Goal: Task Accomplishment & Management: Complete application form

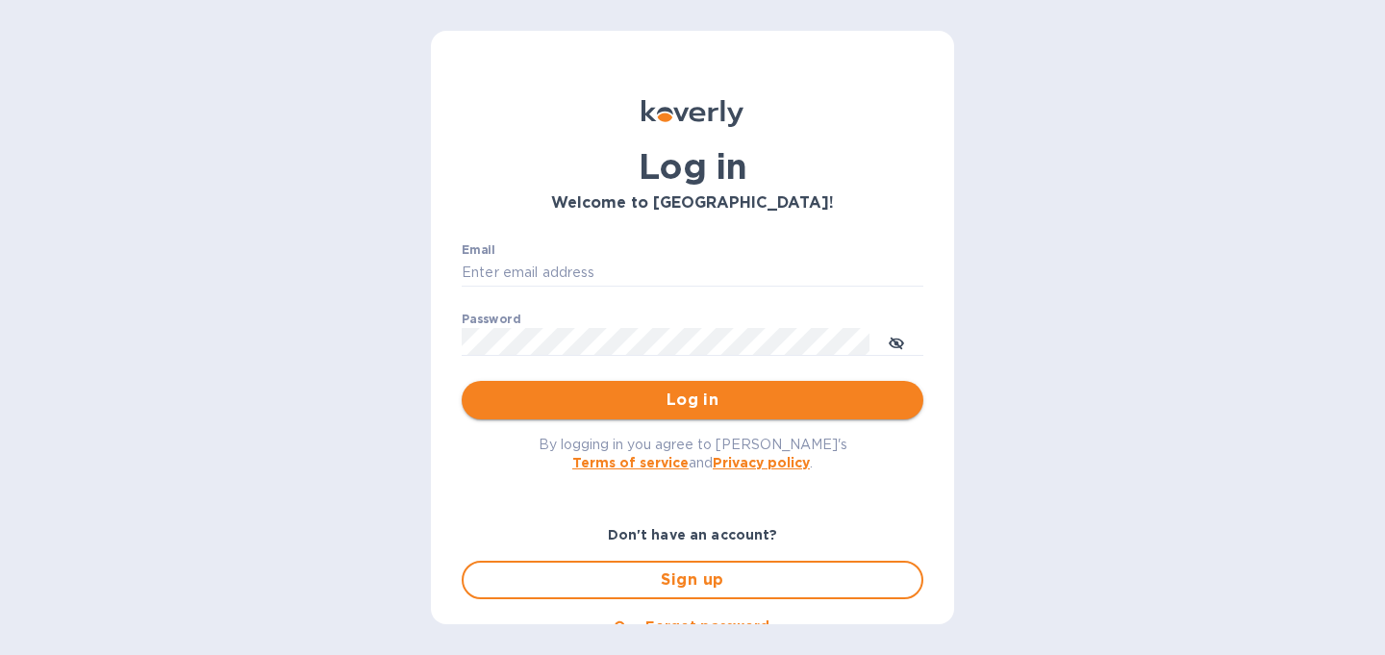
type input "[PERSON_NAME][EMAIL_ADDRESS][DOMAIN_NAME]"
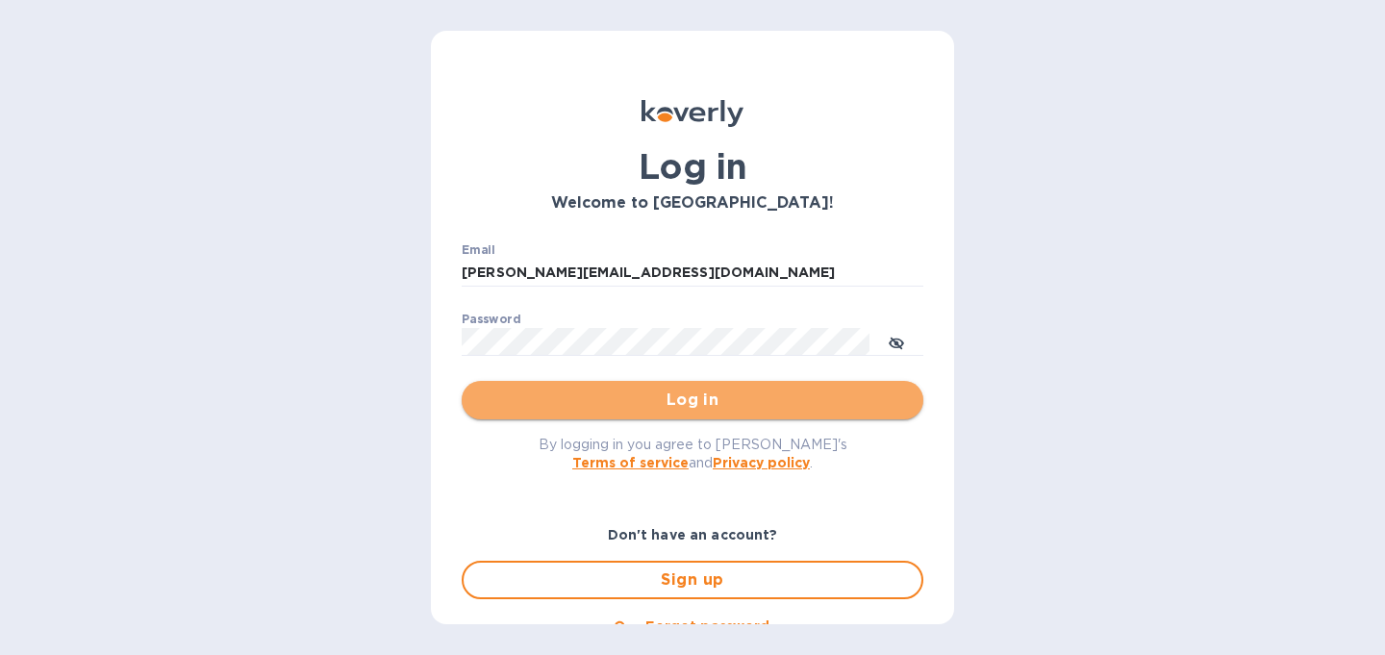
click at [726, 404] on span "Log in" at bounding box center [692, 400] width 431 height 23
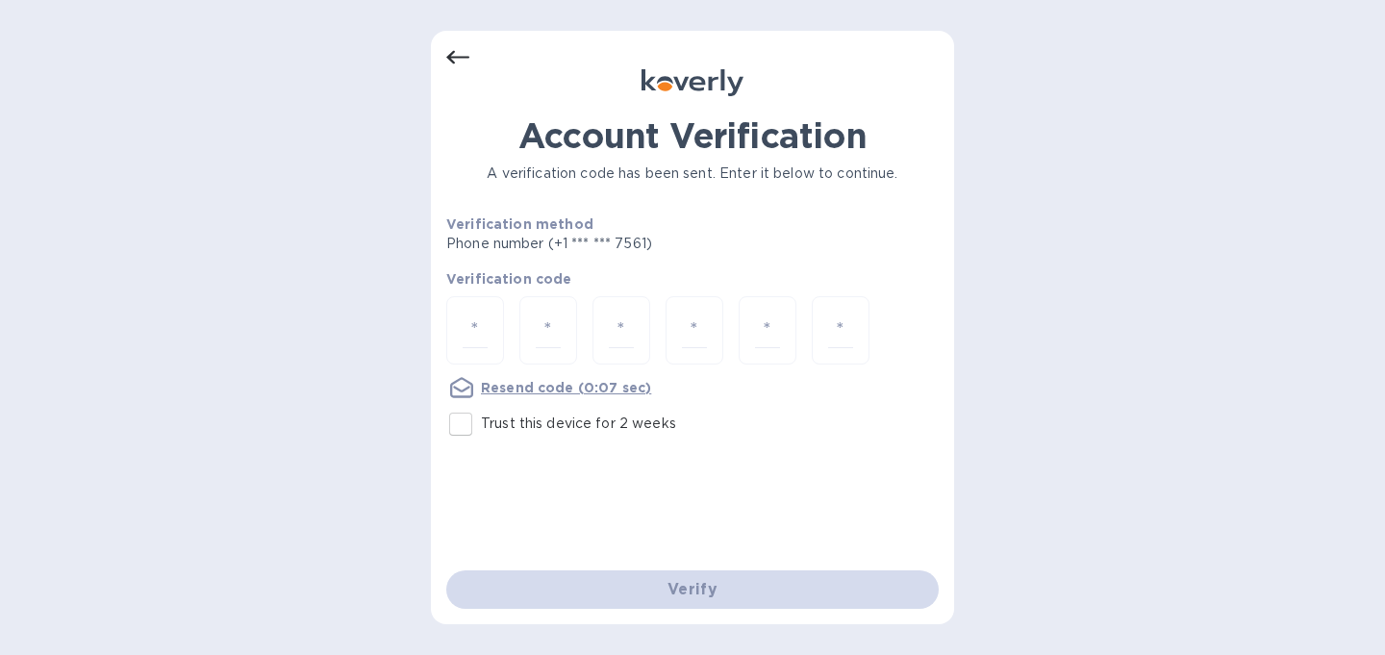
click at [458, 431] on input "Trust this device for 2 weeks" at bounding box center [461, 424] width 40 height 40
checkbox input "true"
click at [650, 569] on div "Verify" at bounding box center [693, 590] width 508 height 54
click at [655, 592] on div "Verify" at bounding box center [693, 590] width 508 height 54
click at [653, 331] on div at bounding box center [692, 332] width 493 height 72
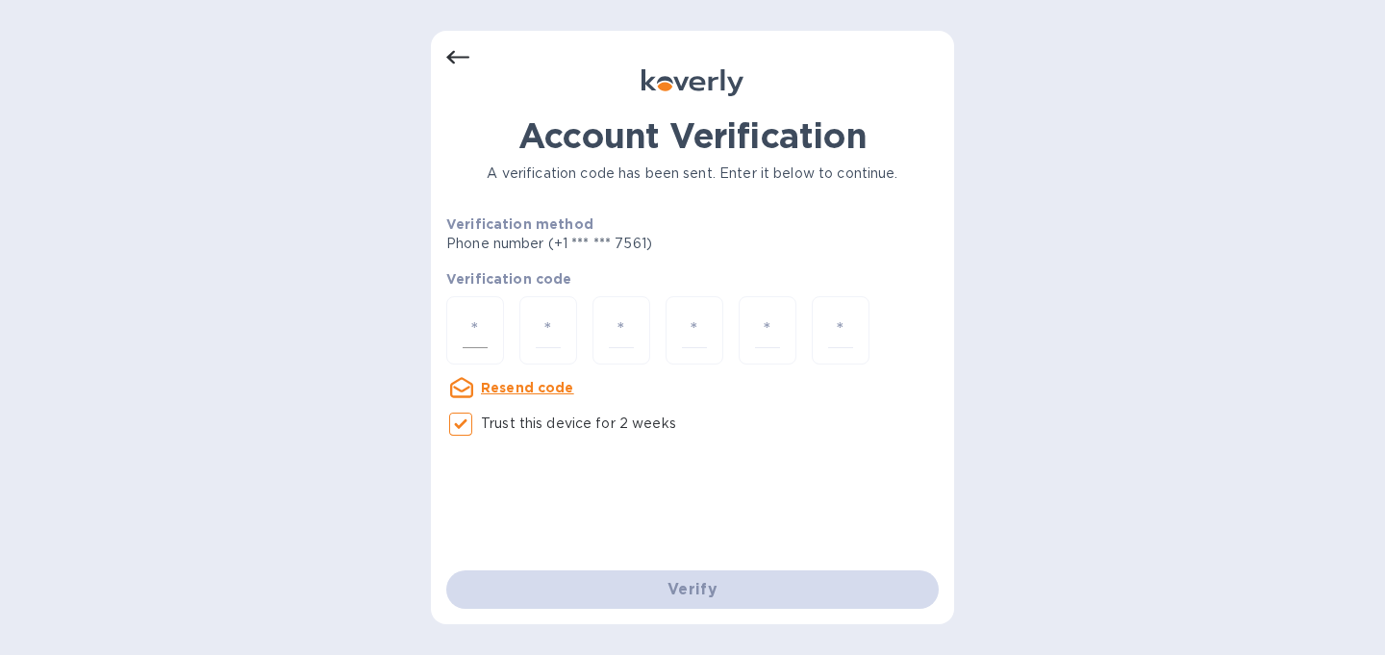
click at [466, 332] on input "number" at bounding box center [475, 331] width 25 height 36
type input "1"
type input "7"
type input "5"
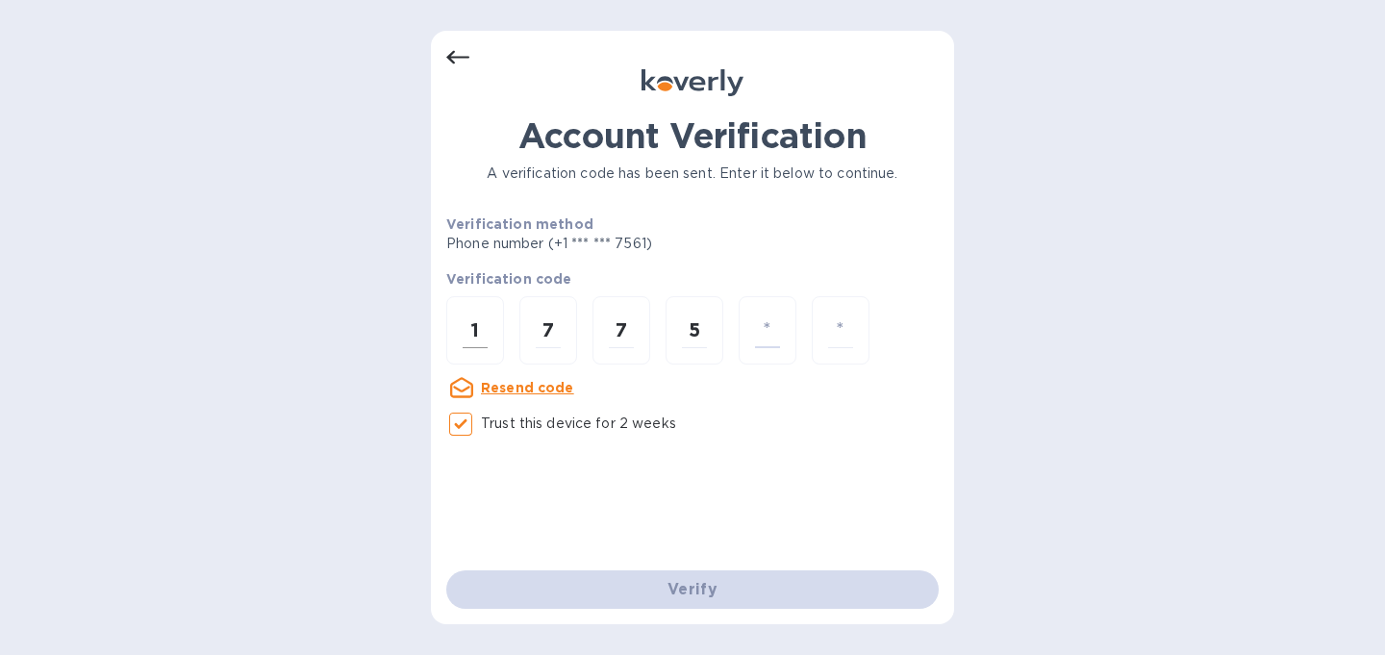
type input "8"
type input "7"
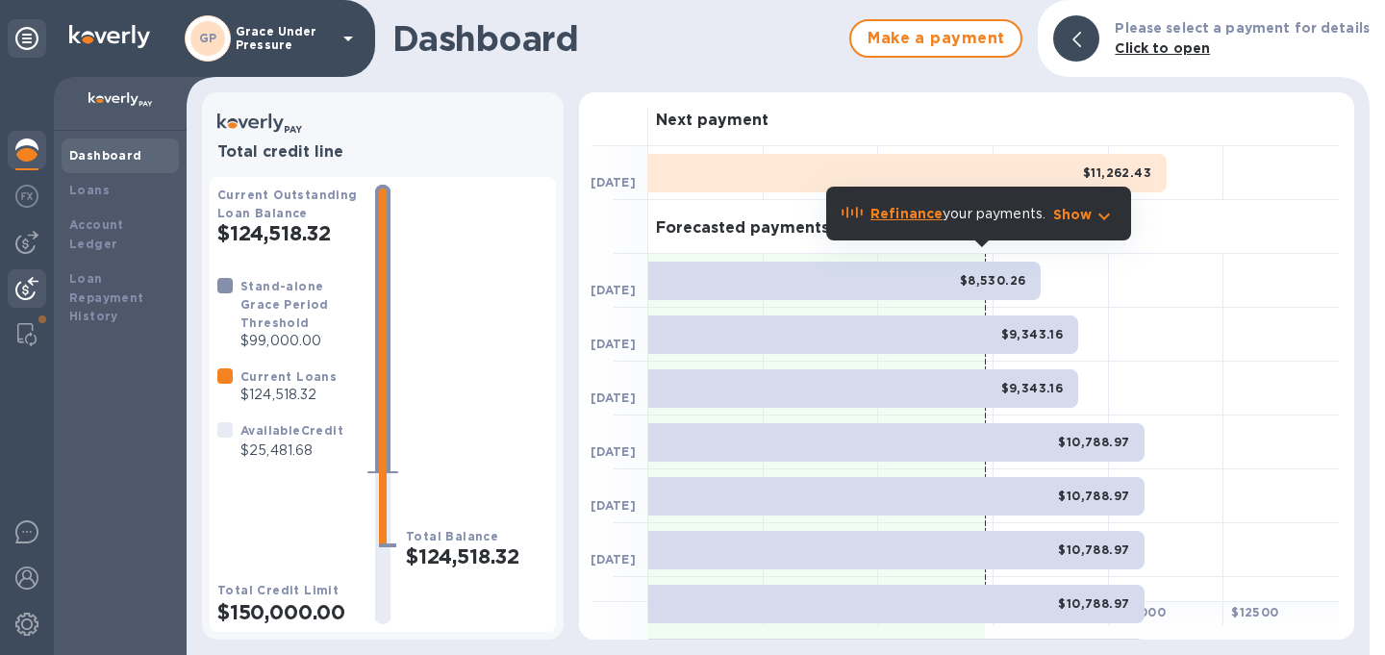
click at [20, 286] on img at bounding box center [26, 288] width 23 height 23
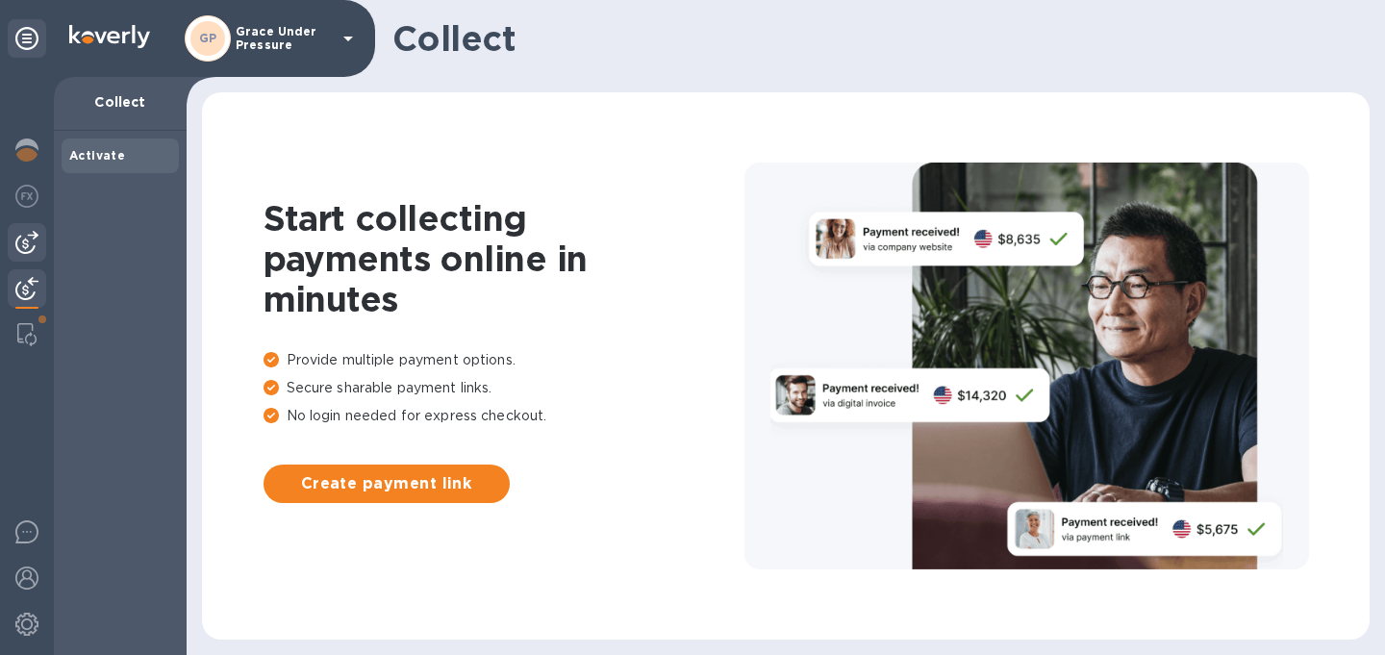
click at [32, 245] on img at bounding box center [26, 242] width 23 height 23
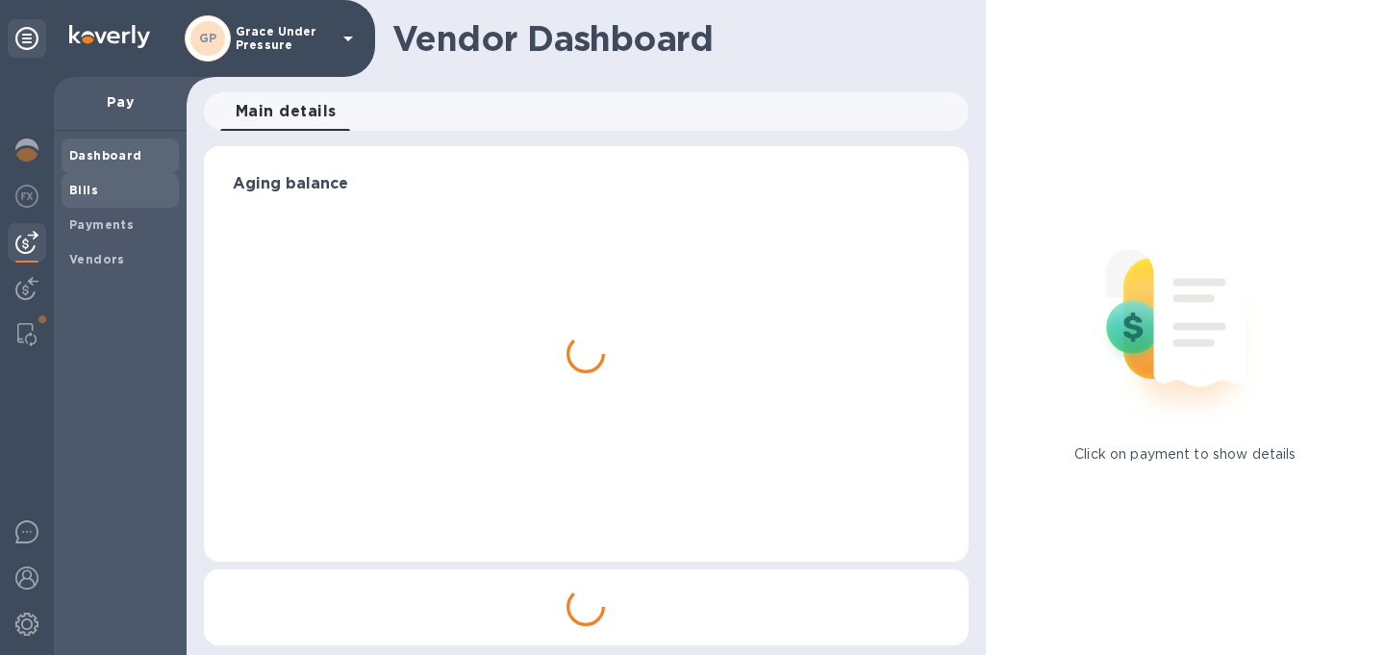
click at [87, 191] on b "Bills" at bounding box center [83, 190] width 29 height 14
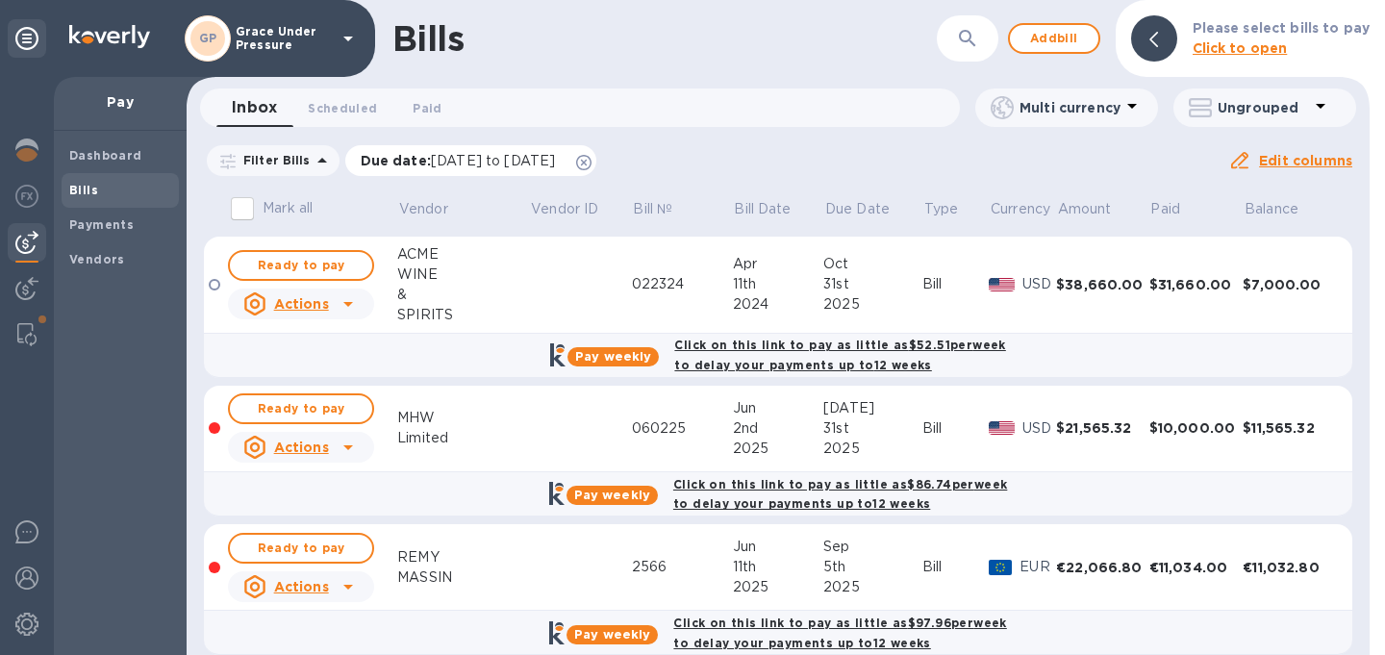
click at [592, 168] on icon at bounding box center [583, 162] width 15 height 15
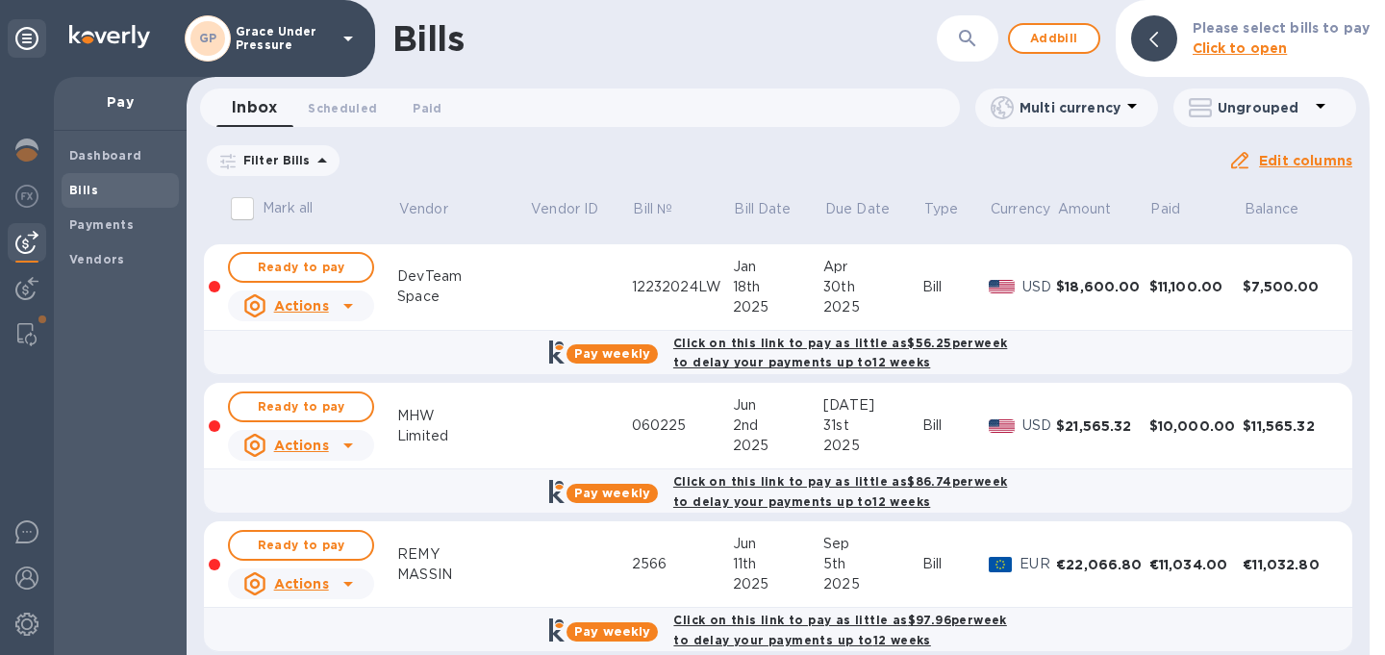
scroll to position [54, 0]
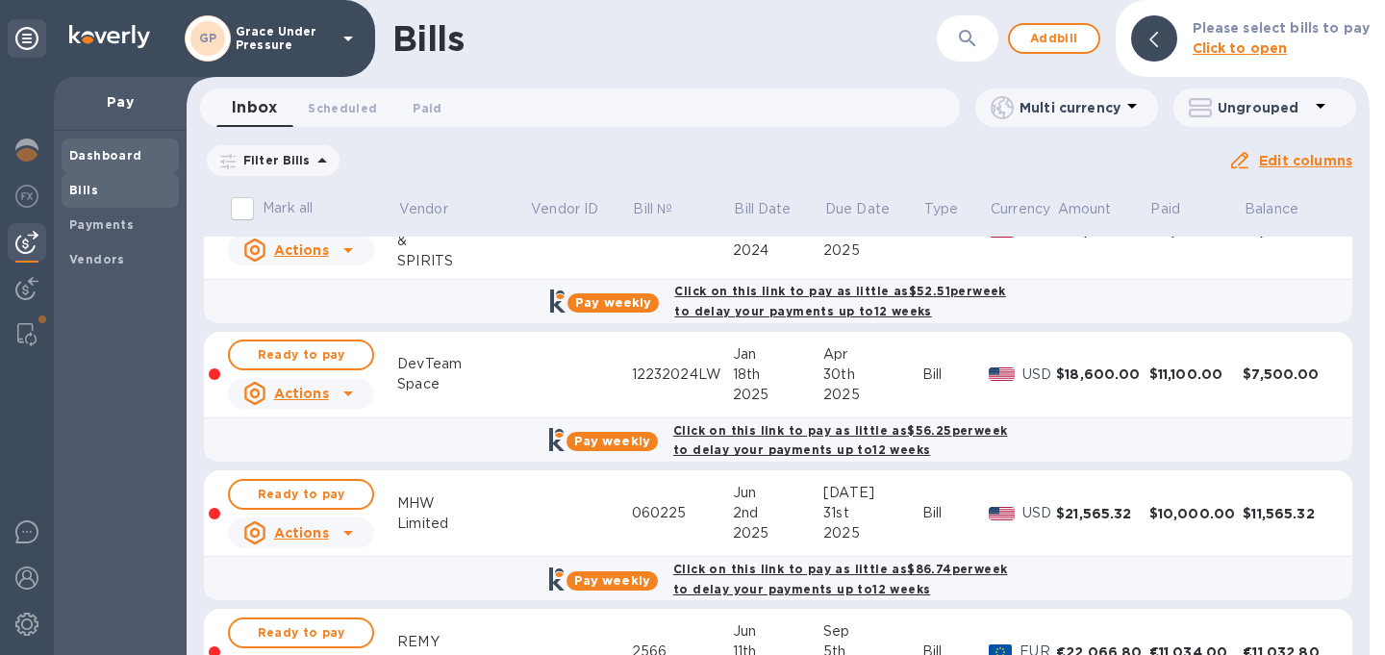
click at [111, 155] on b "Dashboard" at bounding box center [105, 155] width 73 height 14
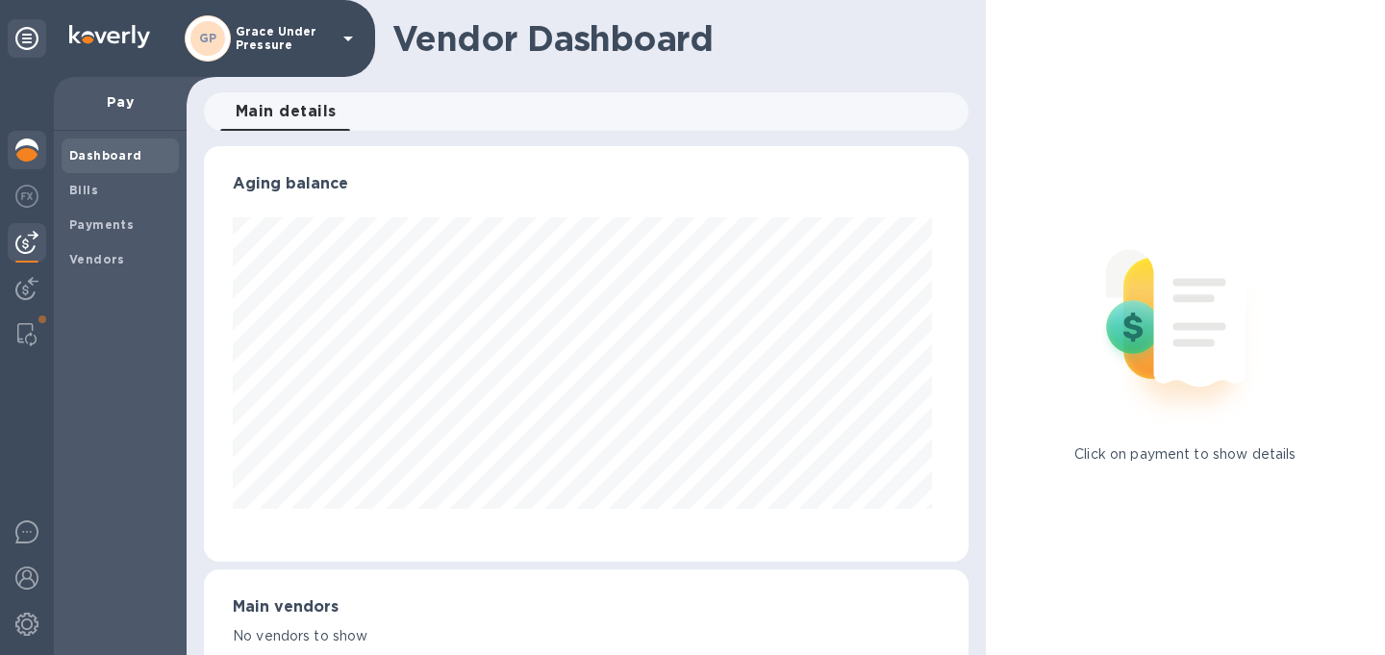
click at [31, 152] on img at bounding box center [26, 150] width 23 height 23
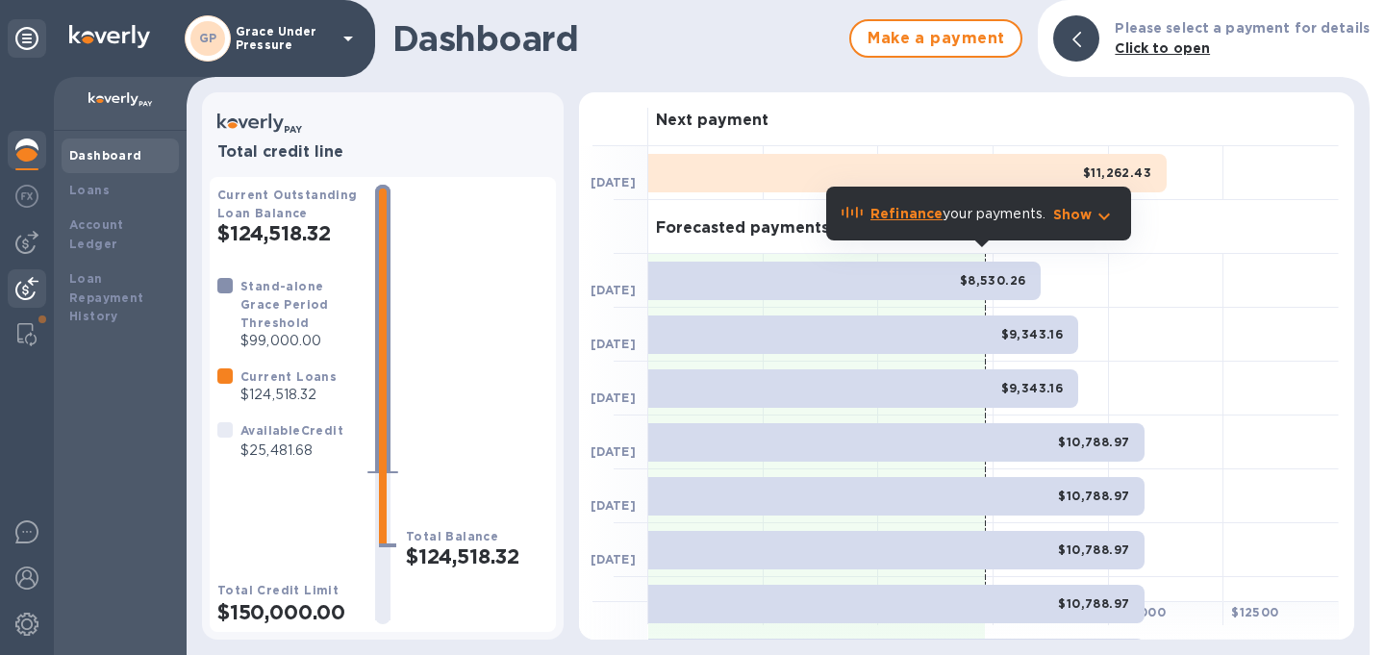
click at [23, 291] on img at bounding box center [26, 288] width 23 height 23
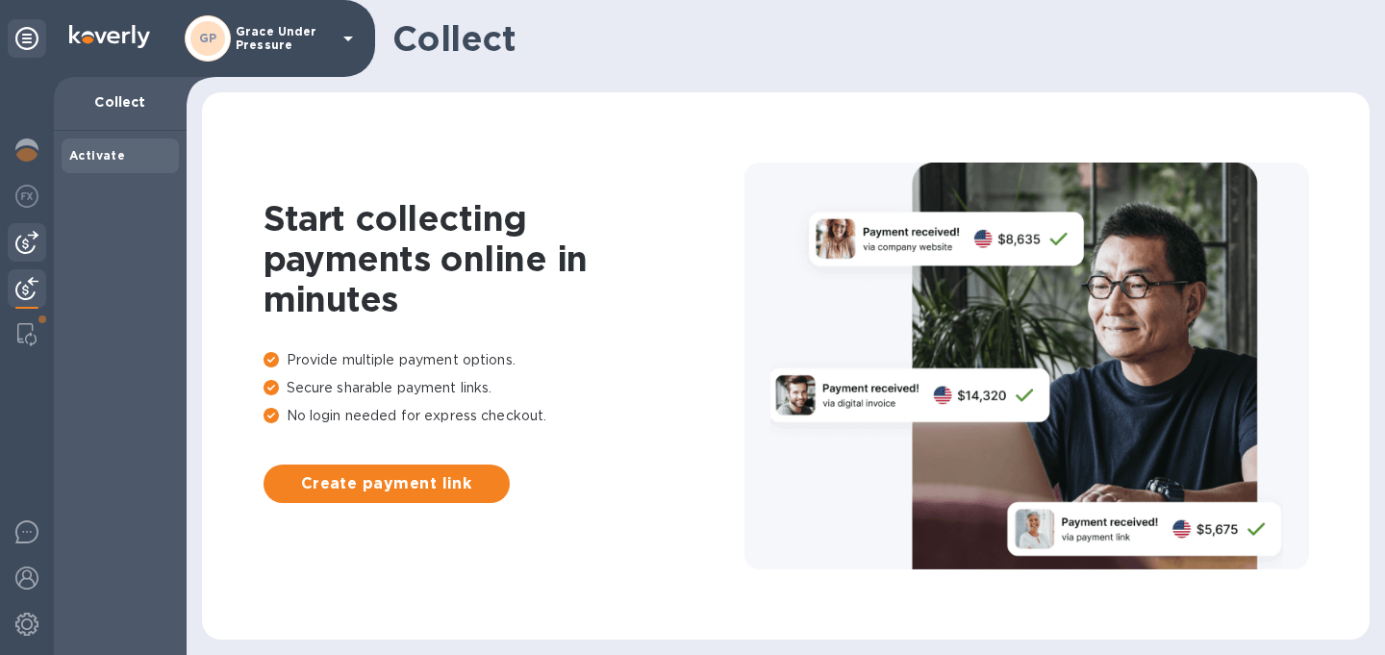
click at [23, 241] on img at bounding box center [26, 242] width 23 height 23
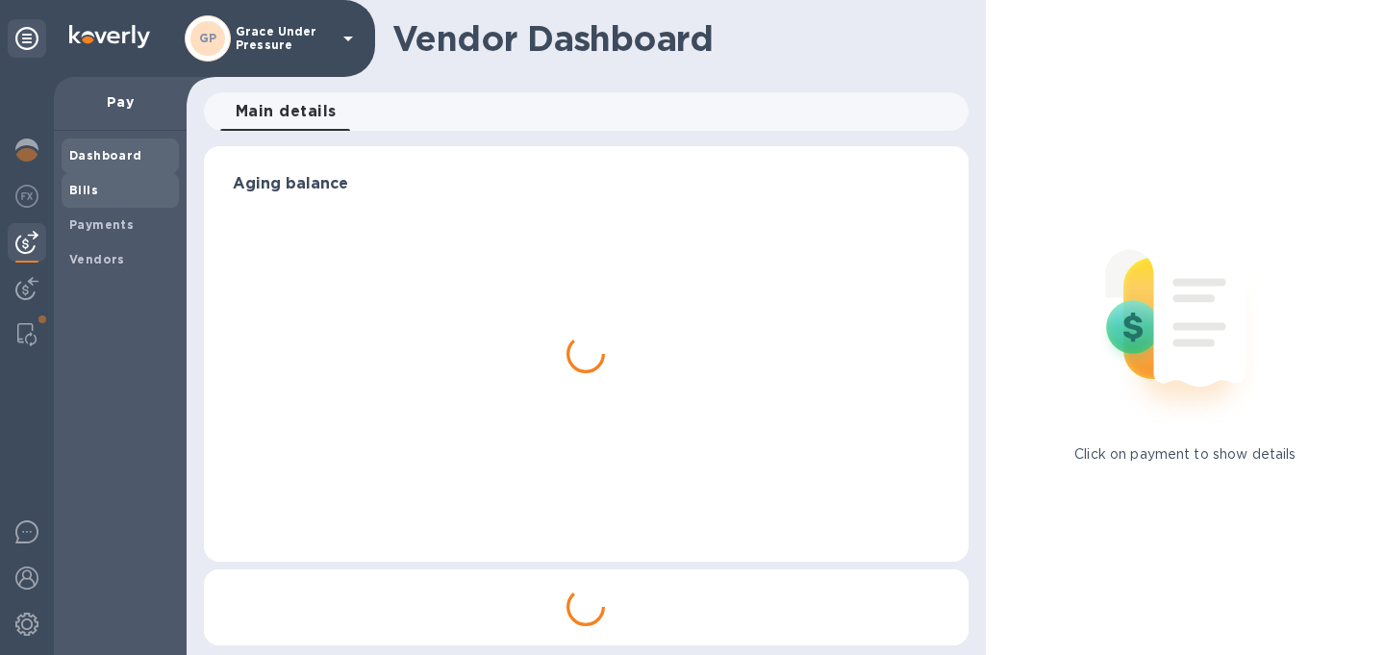
click at [80, 190] on b "Bills" at bounding box center [83, 190] width 29 height 14
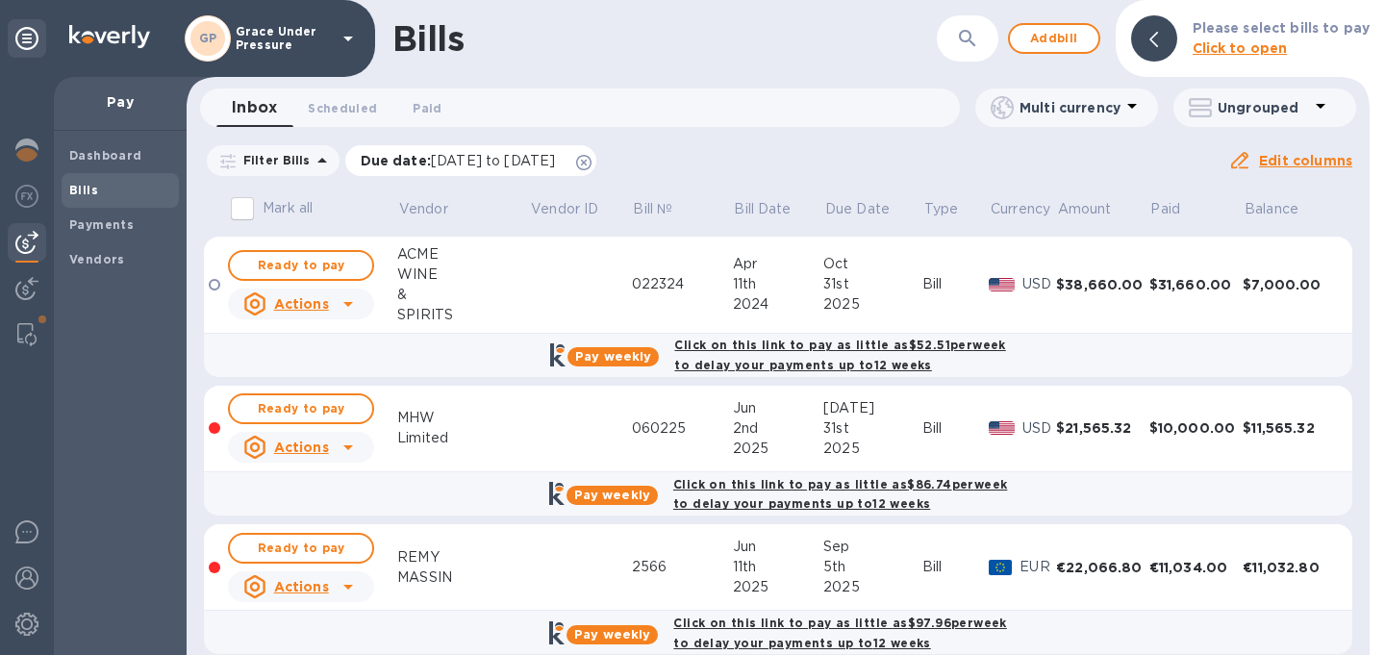
click at [592, 165] on icon at bounding box center [583, 162] width 15 height 15
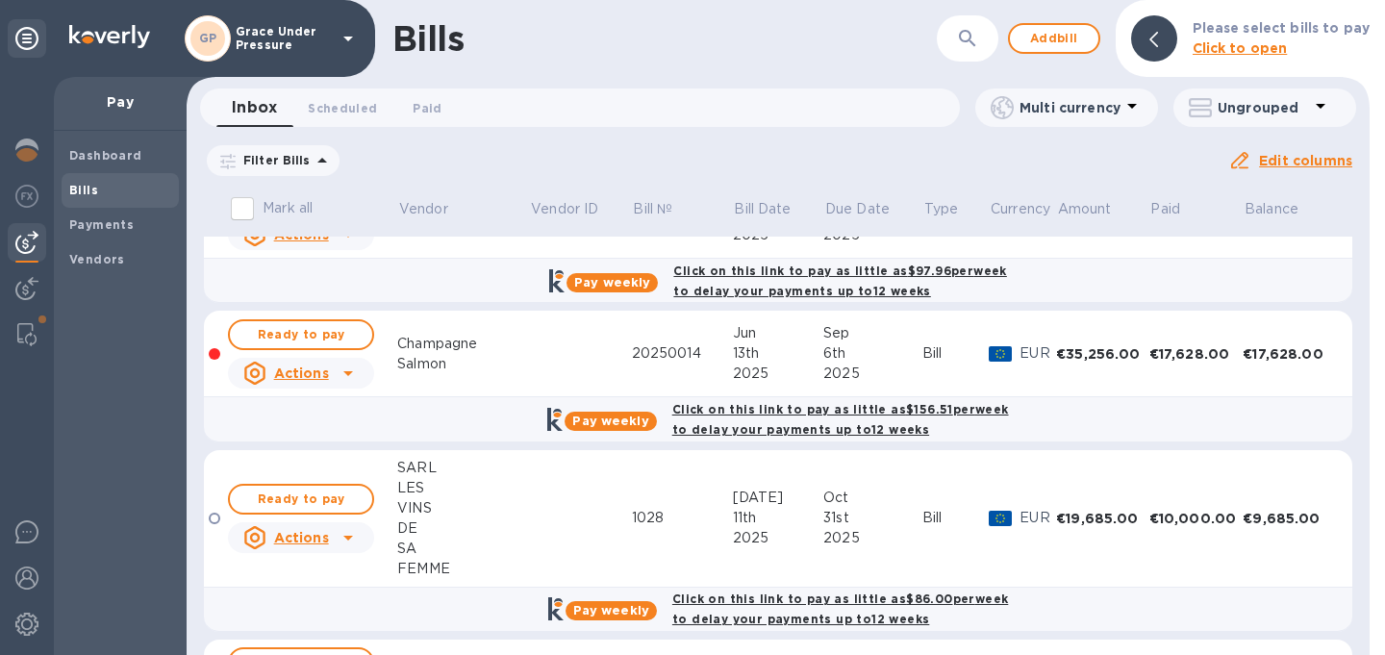
scroll to position [497, 0]
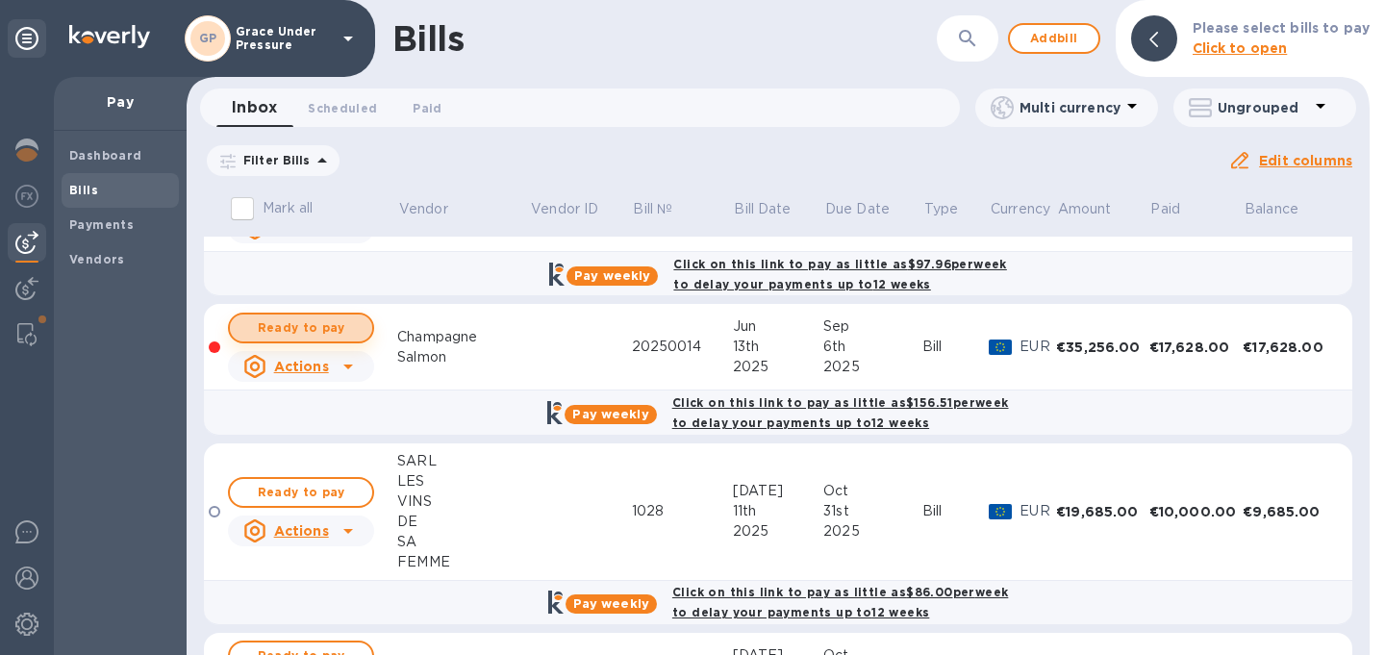
click at [337, 340] on span "Ready to pay" at bounding box center [301, 327] width 112 height 23
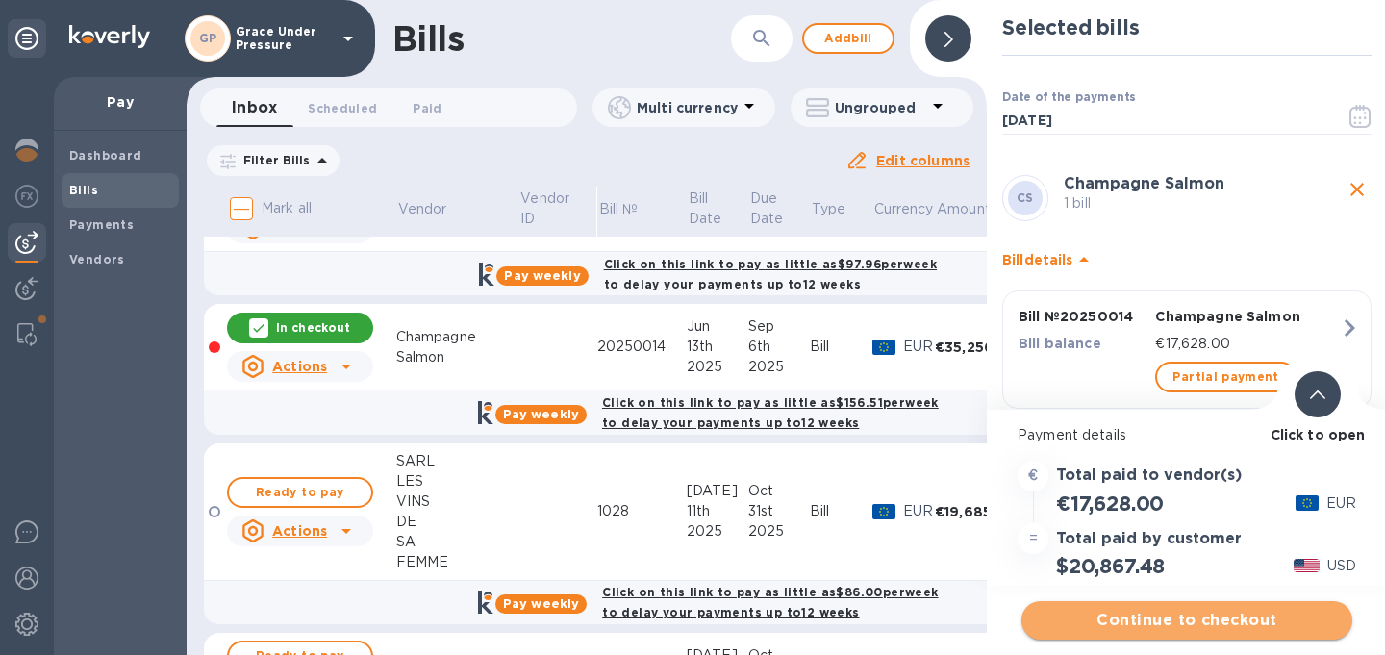
click at [1186, 613] on span "Continue to checkout" at bounding box center [1187, 620] width 300 height 23
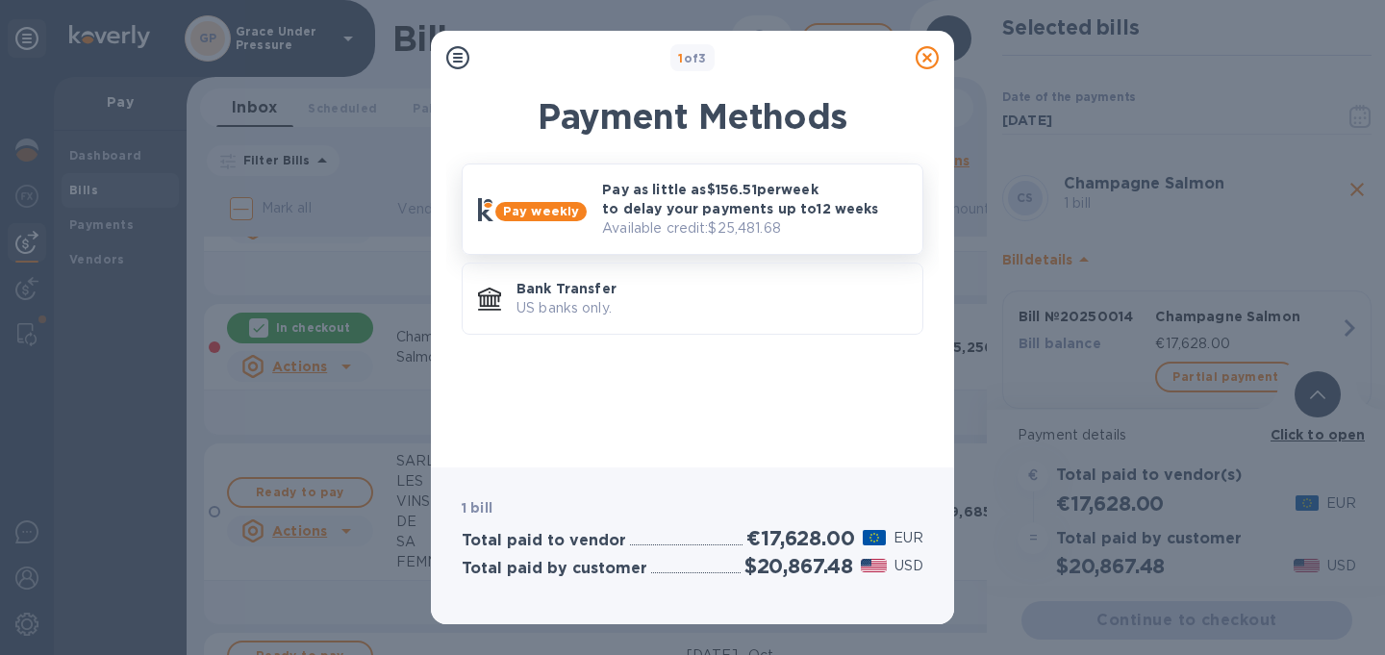
click at [722, 215] on p "Pay as little as $156.51 per week to delay your payments up to 12 weeks" at bounding box center [754, 199] width 305 height 38
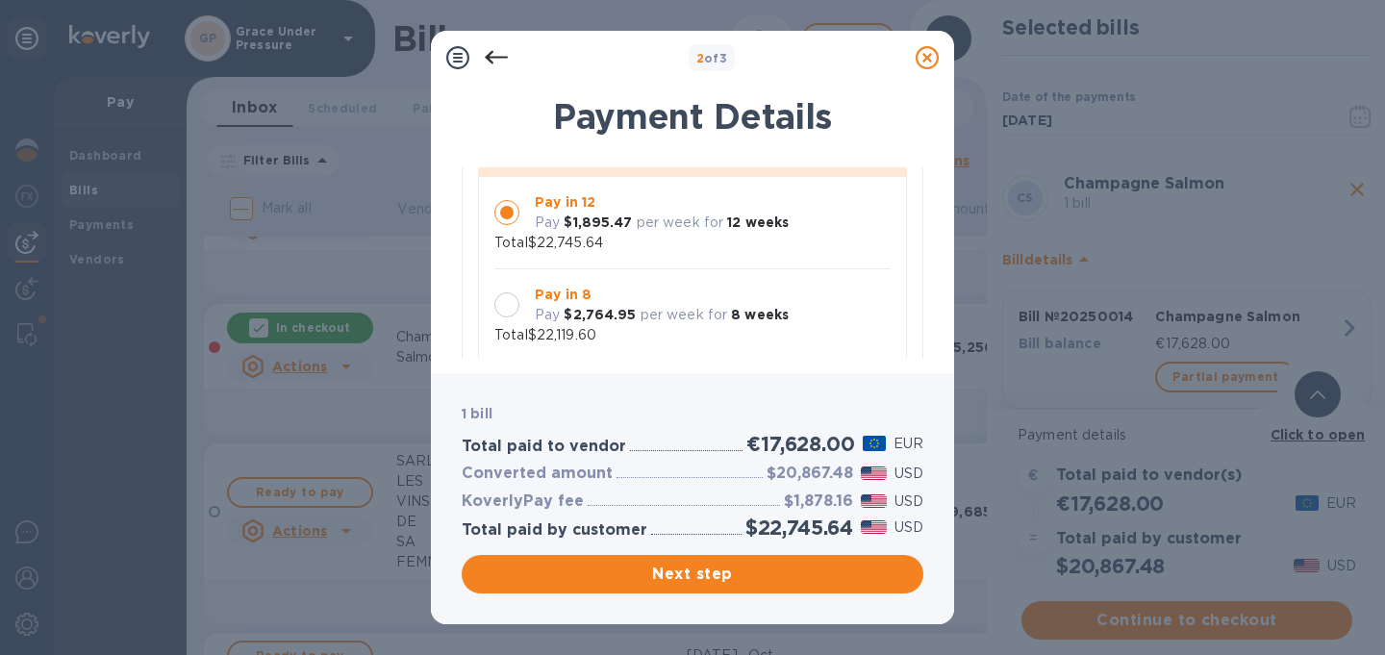
scroll to position [195, 0]
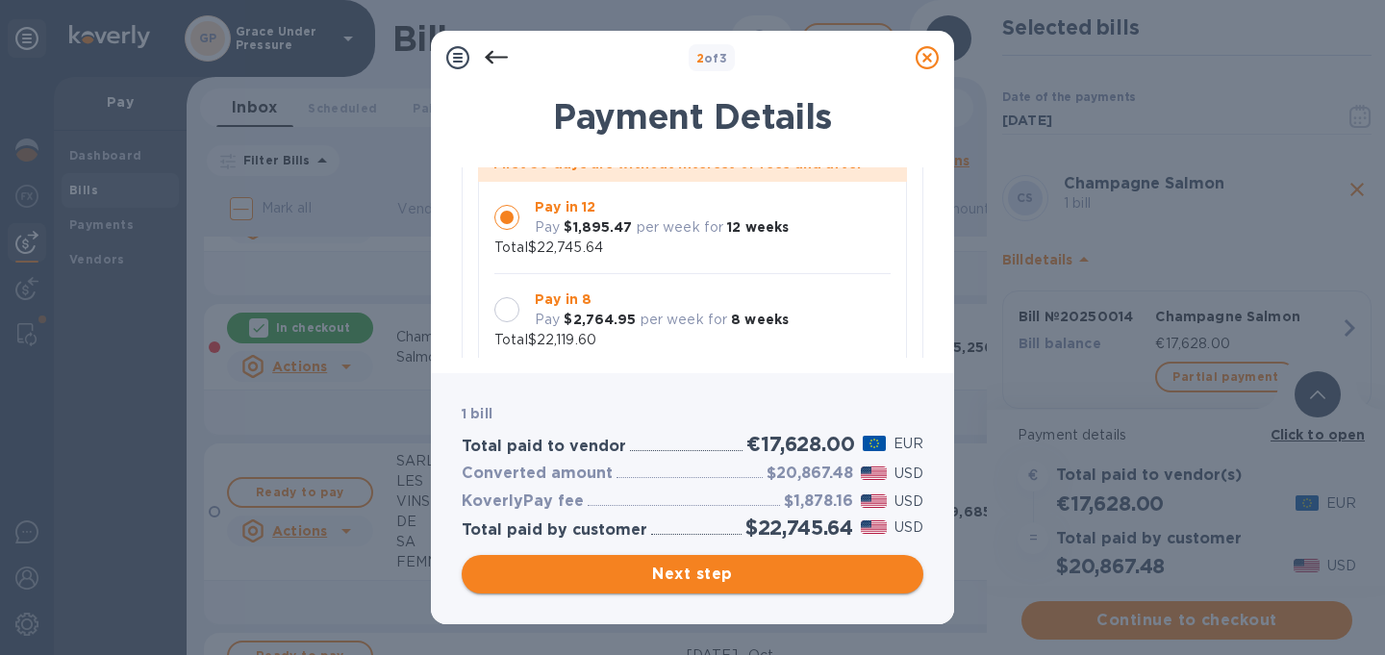
click at [693, 571] on span "Next step" at bounding box center [692, 574] width 431 height 23
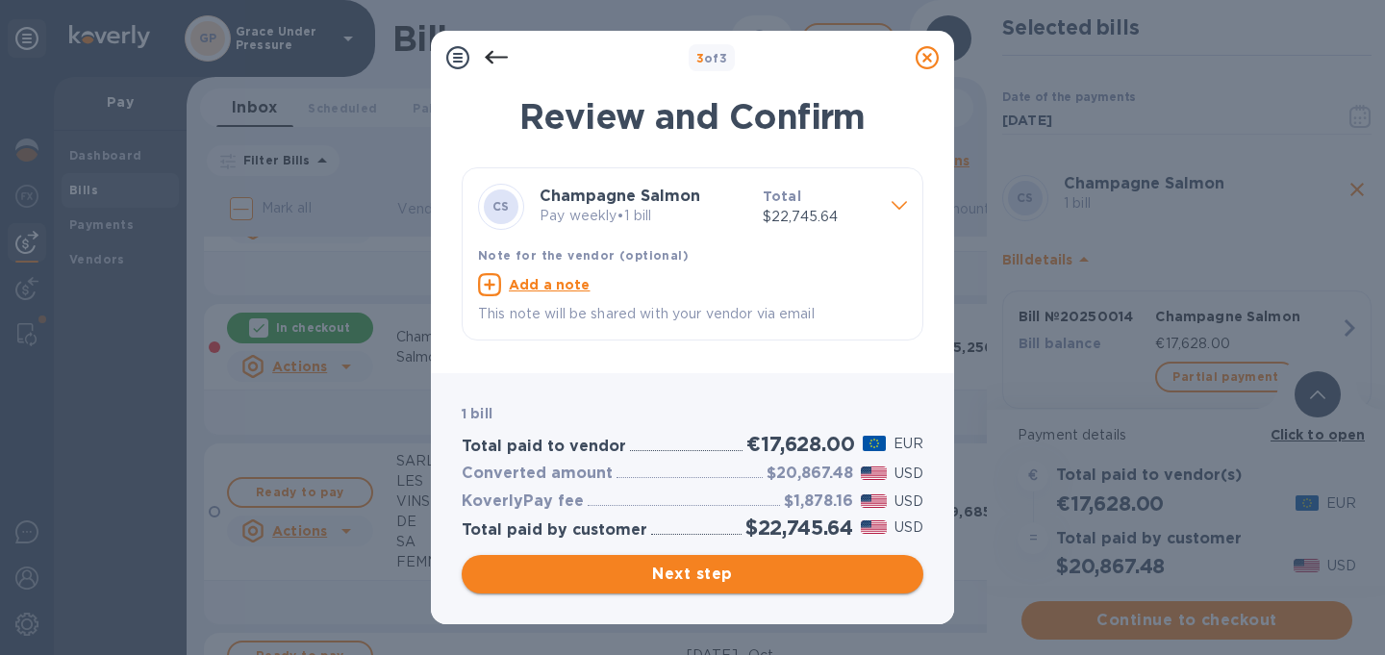
click at [693, 571] on span "Next step" at bounding box center [692, 574] width 431 height 23
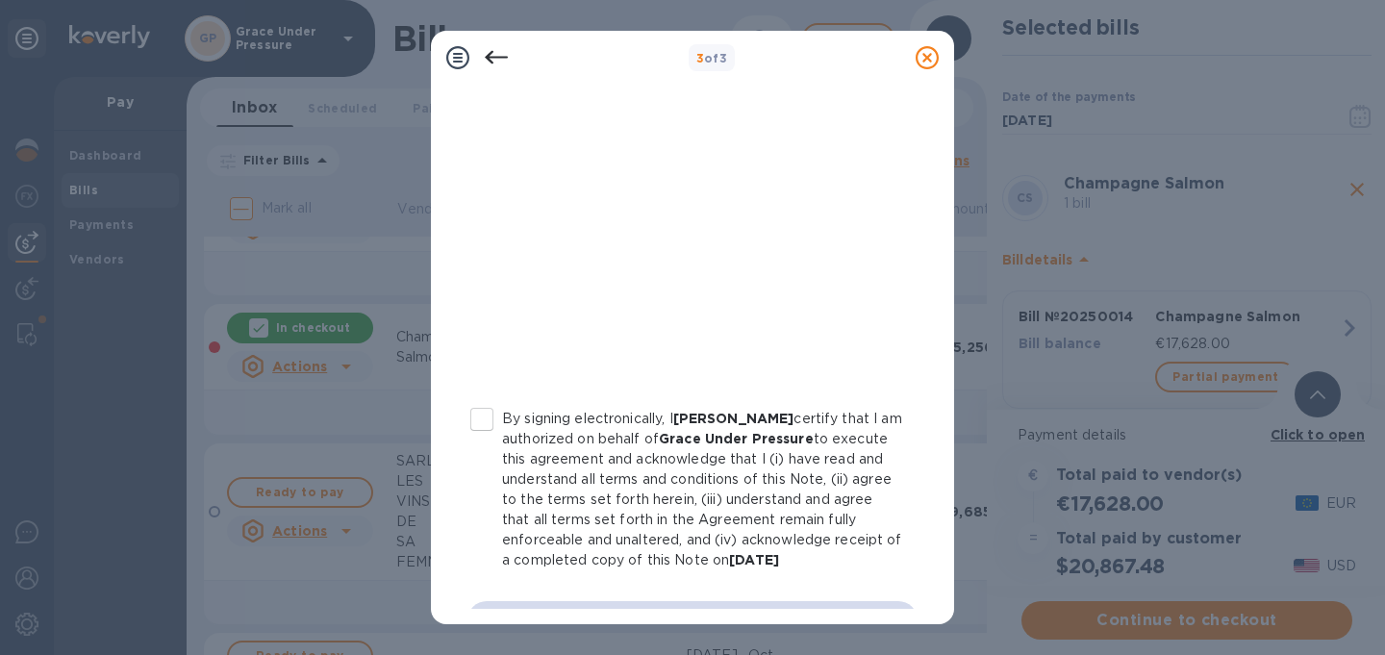
scroll to position [442, 0]
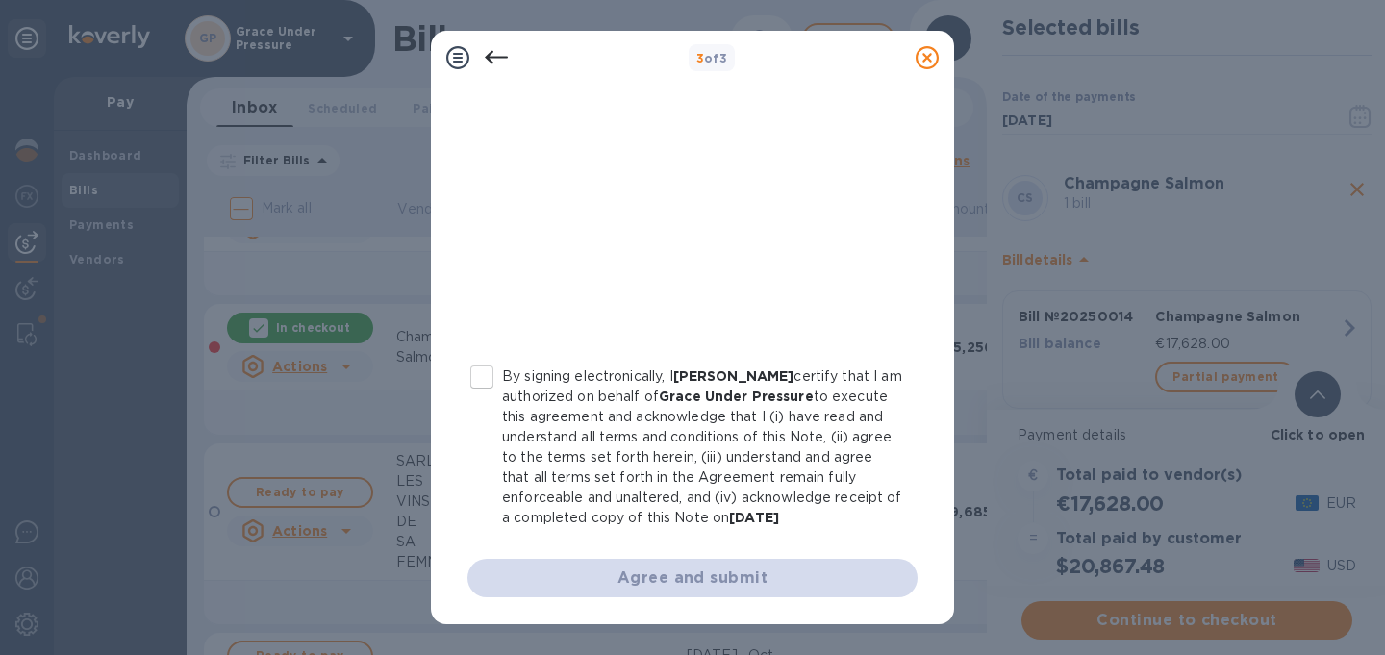
click at [492, 357] on input "By signing electronically, I [PERSON_NAME] certify that I am authorized on beha…" at bounding box center [482, 377] width 40 height 40
checkbox input "true"
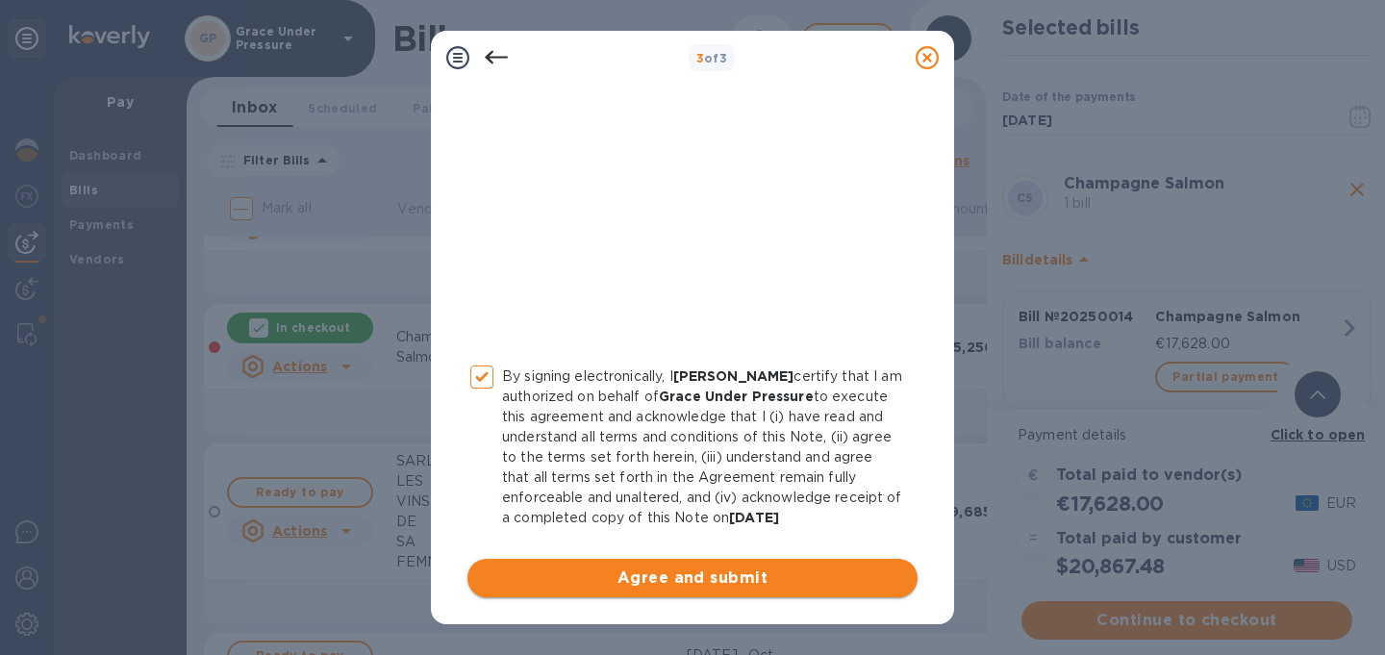
click at [713, 581] on span "Agree and submit" at bounding box center [692, 578] width 419 height 23
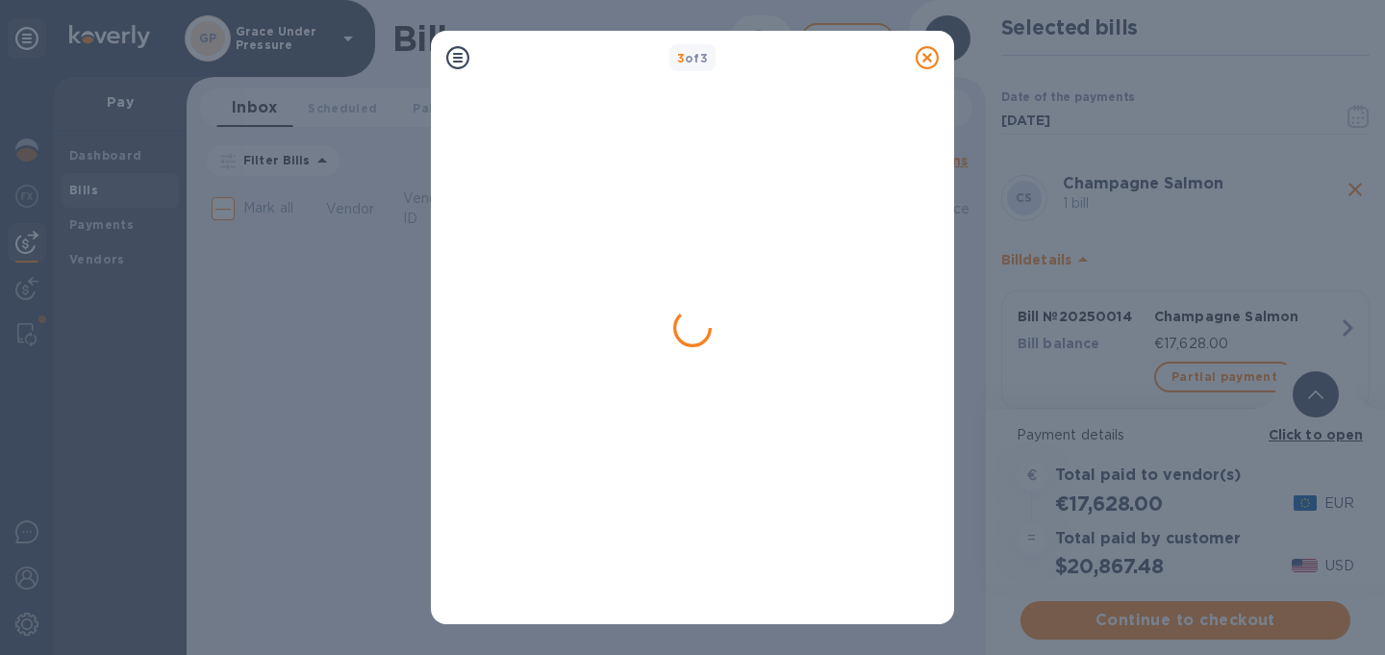
scroll to position [0, 0]
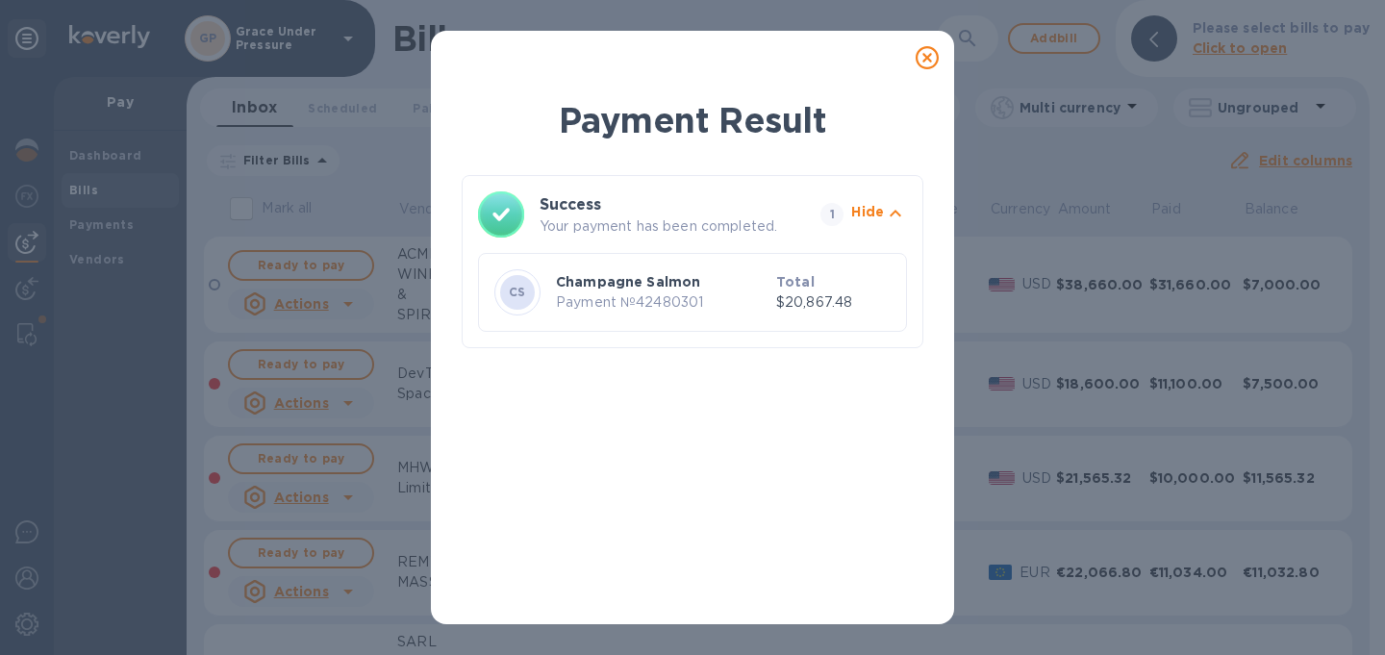
click at [923, 59] on icon at bounding box center [927, 57] width 23 height 23
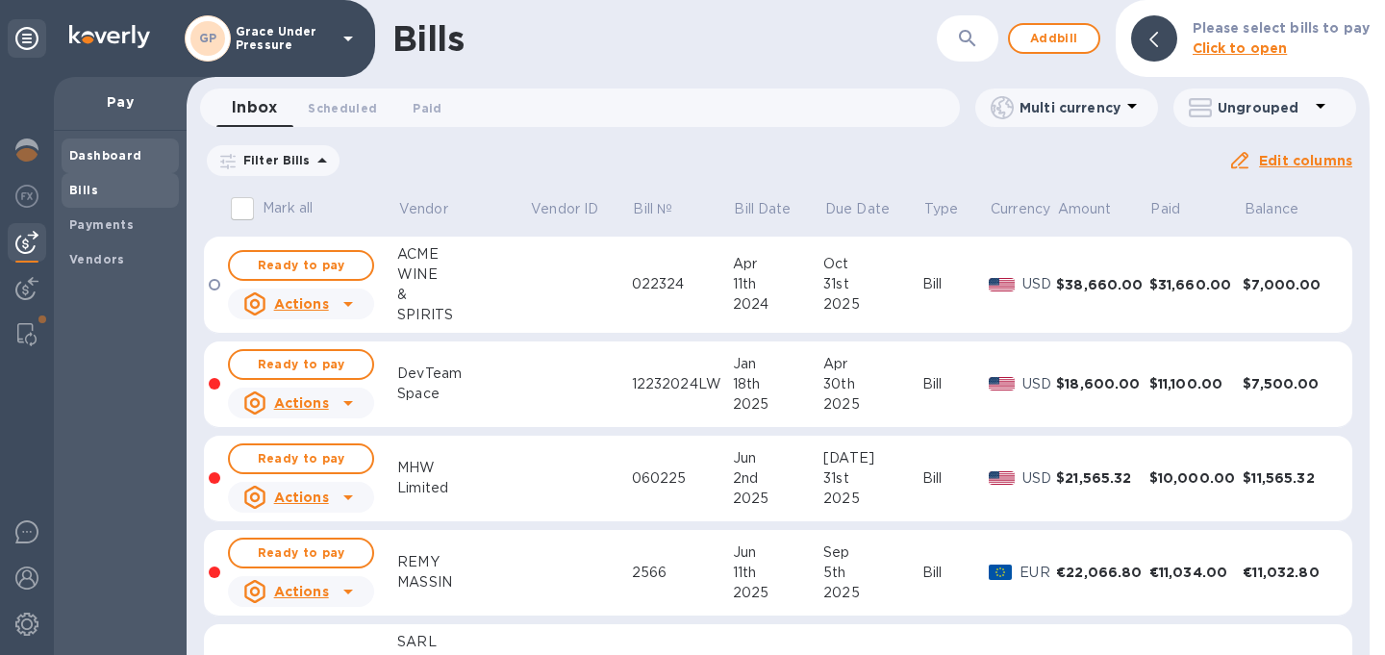
click at [102, 156] on b "Dashboard" at bounding box center [105, 155] width 73 height 14
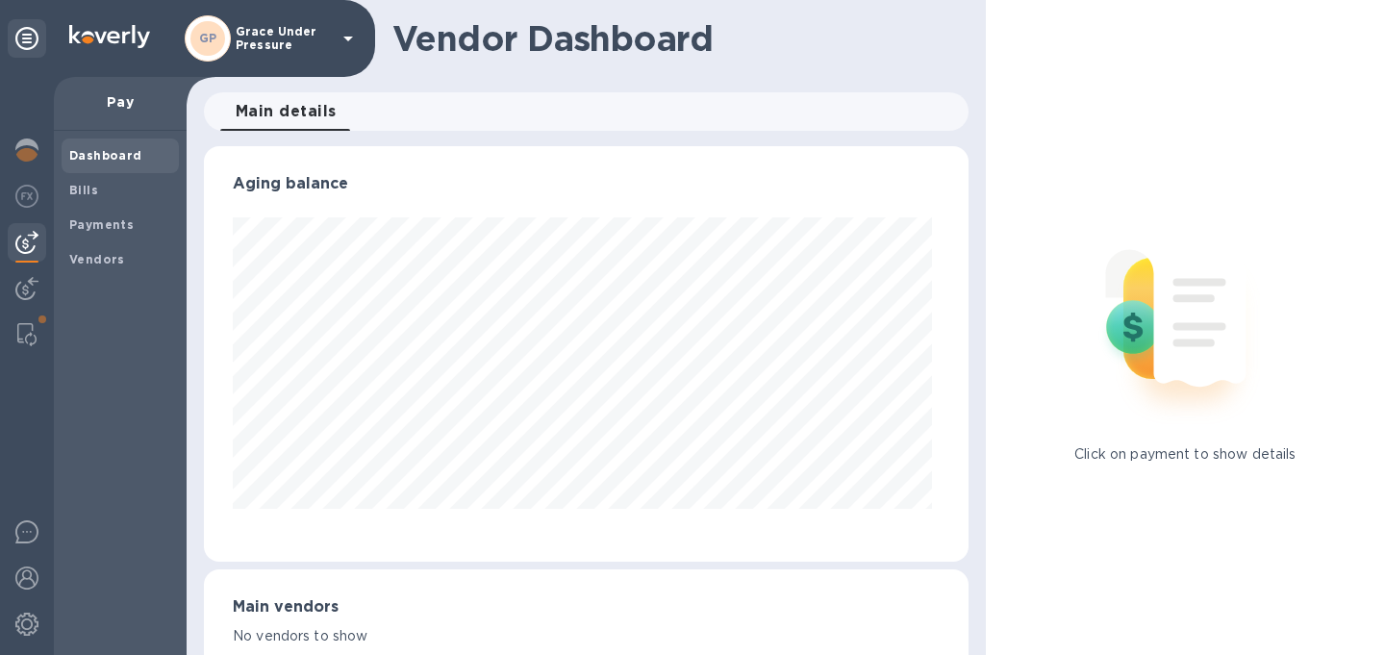
scroll to position [416, 757]
click at [83, 181] on span "Bills" at bounding box center [83, 190] width 29 height 19
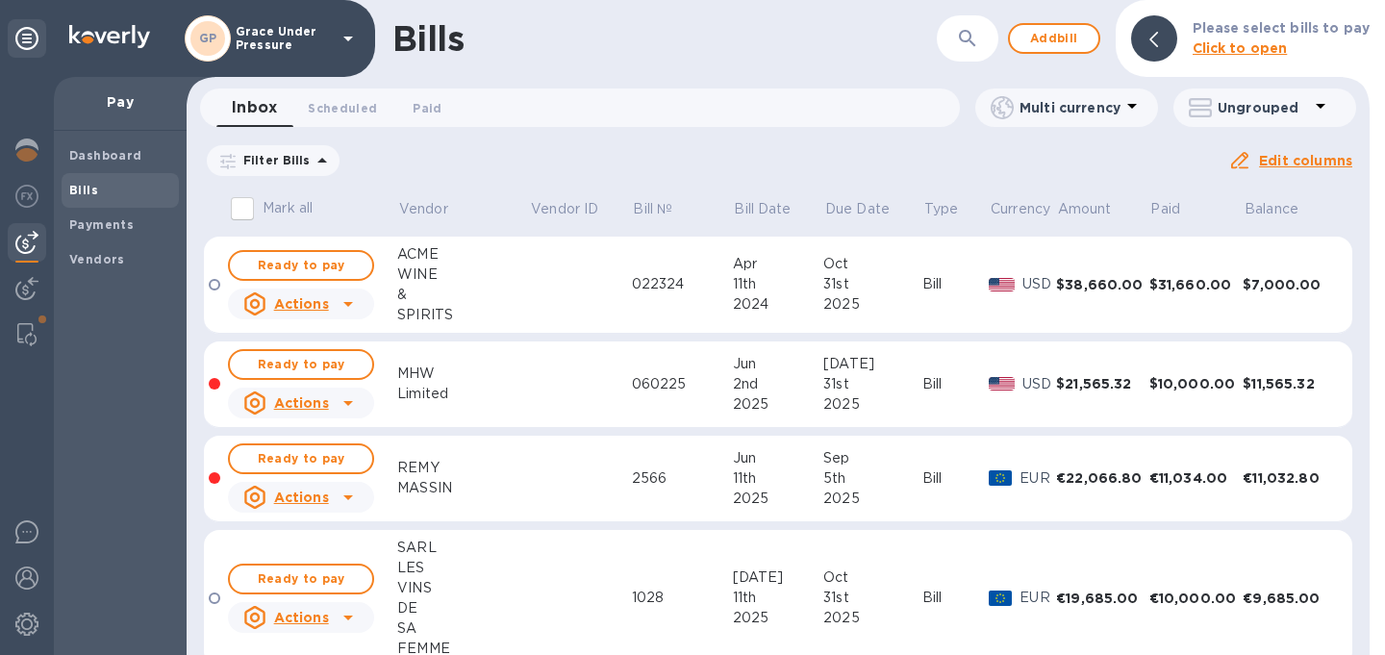
click at [0, 0] on icon at bounding box center [0, 0] width 0 height 0
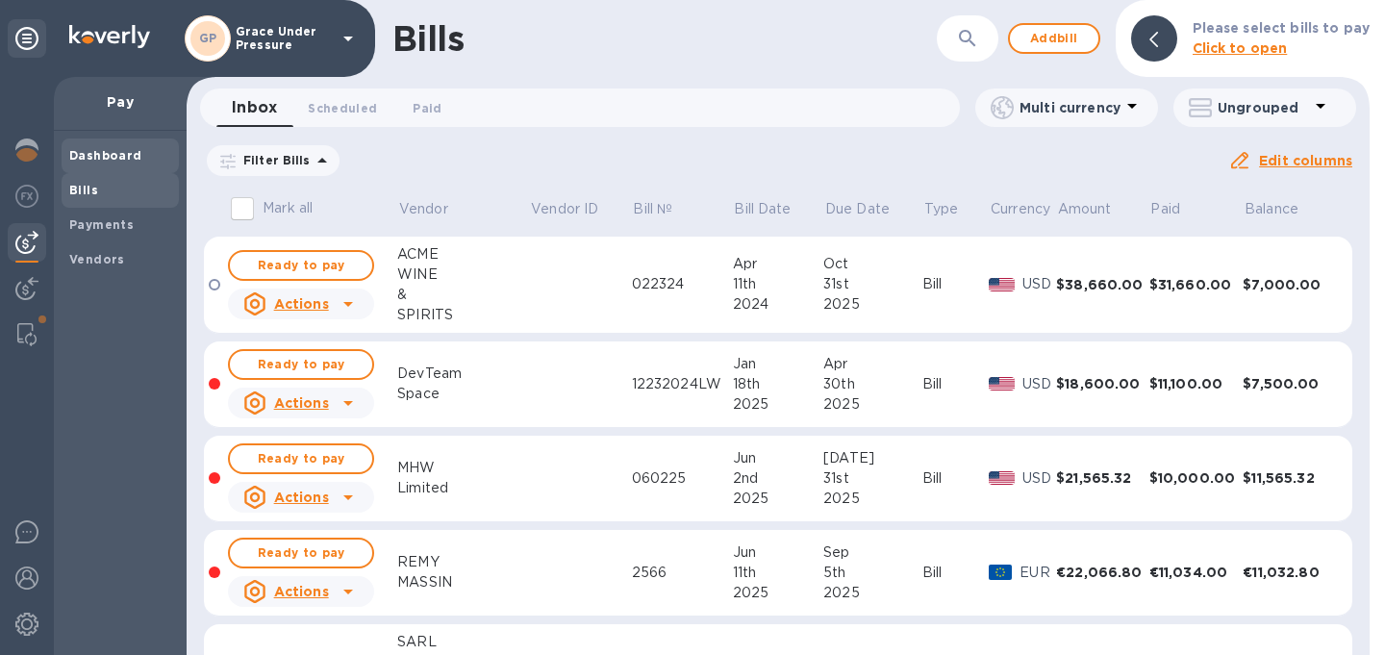
click at [89, 159] on b "Dashboard" at bounding box center [105, 155] width 73 height 14
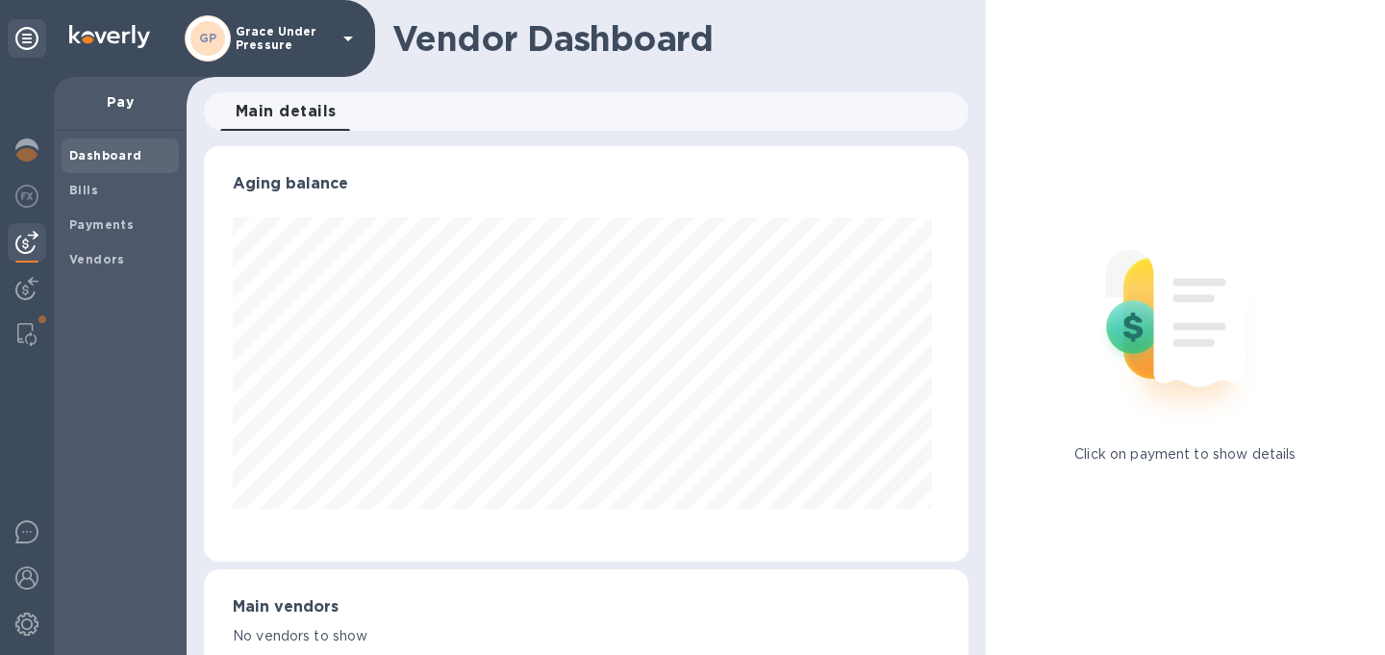
scroll to position [416, 757]
click at [31, 151] on img at bounding box center [26, 150] width 23 height 23
